Goal: Navigation & Orientation: Find specific page/section

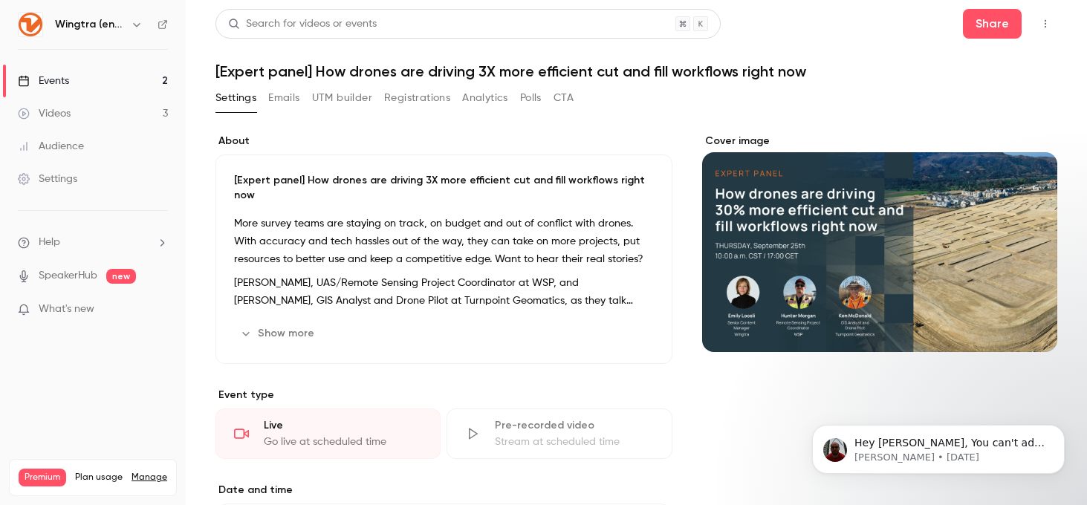
click at [65, 85] on div "Events" at bounding box center [43, 81] width 51 height 15
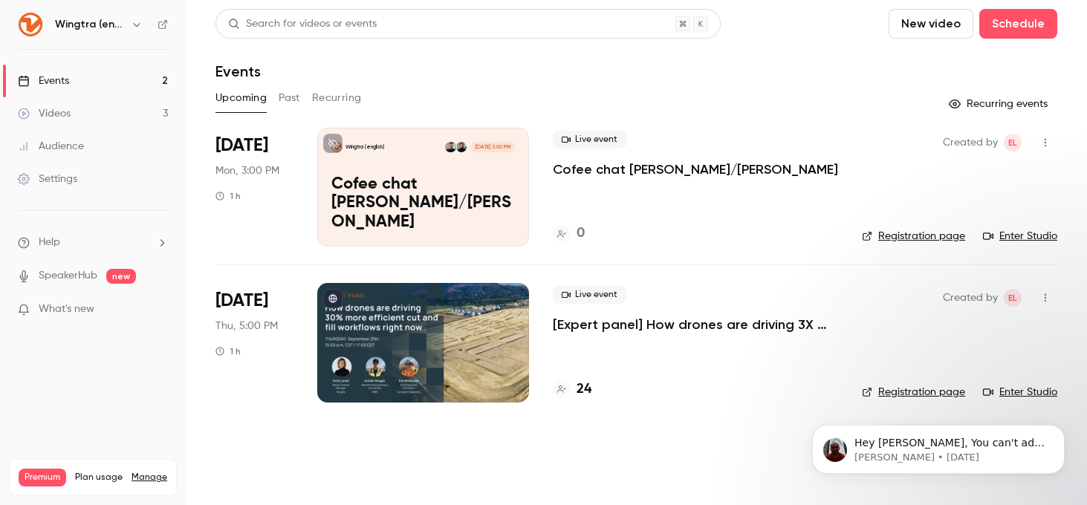
click at [81, 309] on span "What's new" at bounding box center [67, 310] width 56 height 16
